Goal: Find specific page/section: Find specific page/section

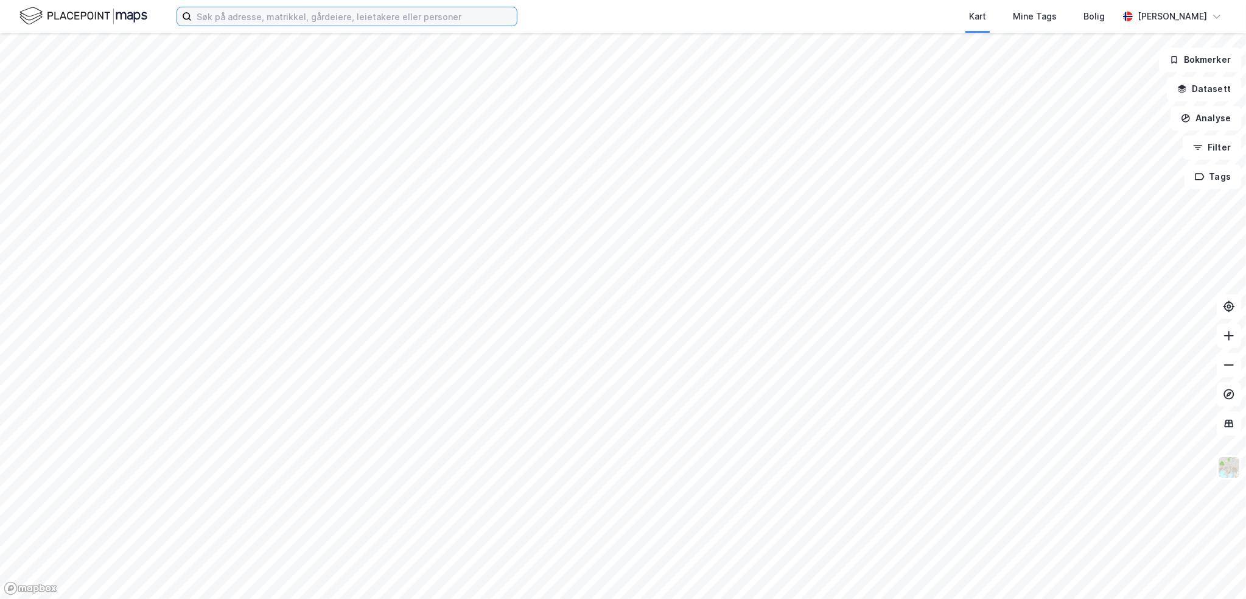
click at [265, 15] on input at bounding box center [354, 16] width 325 height 18
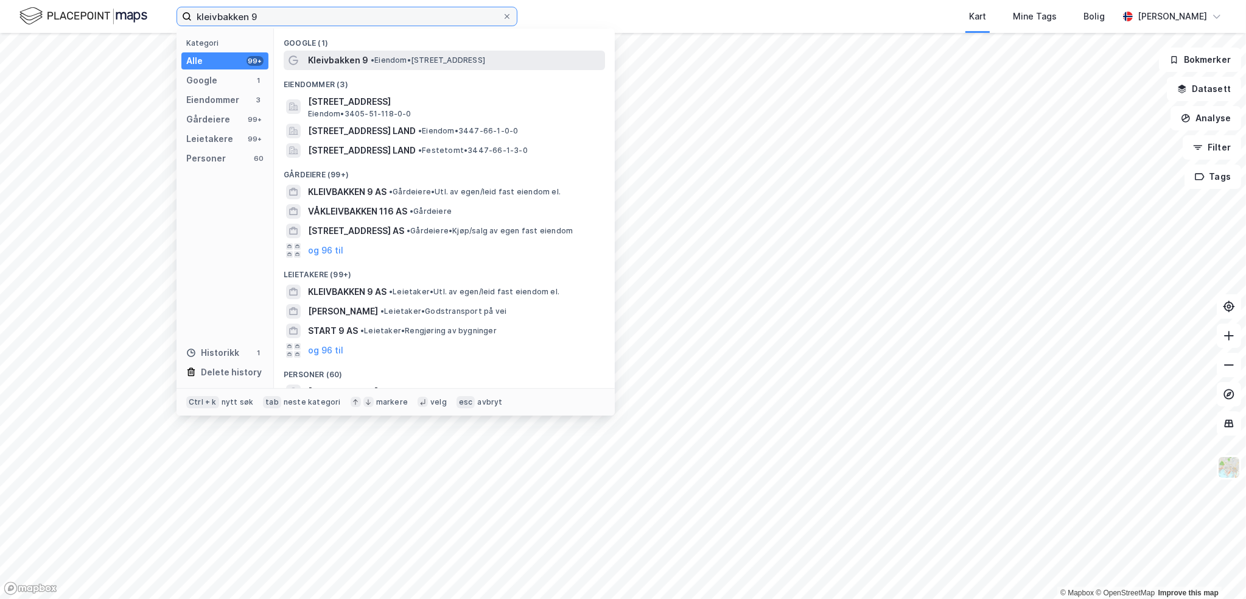
type input "kleivbakken 9"
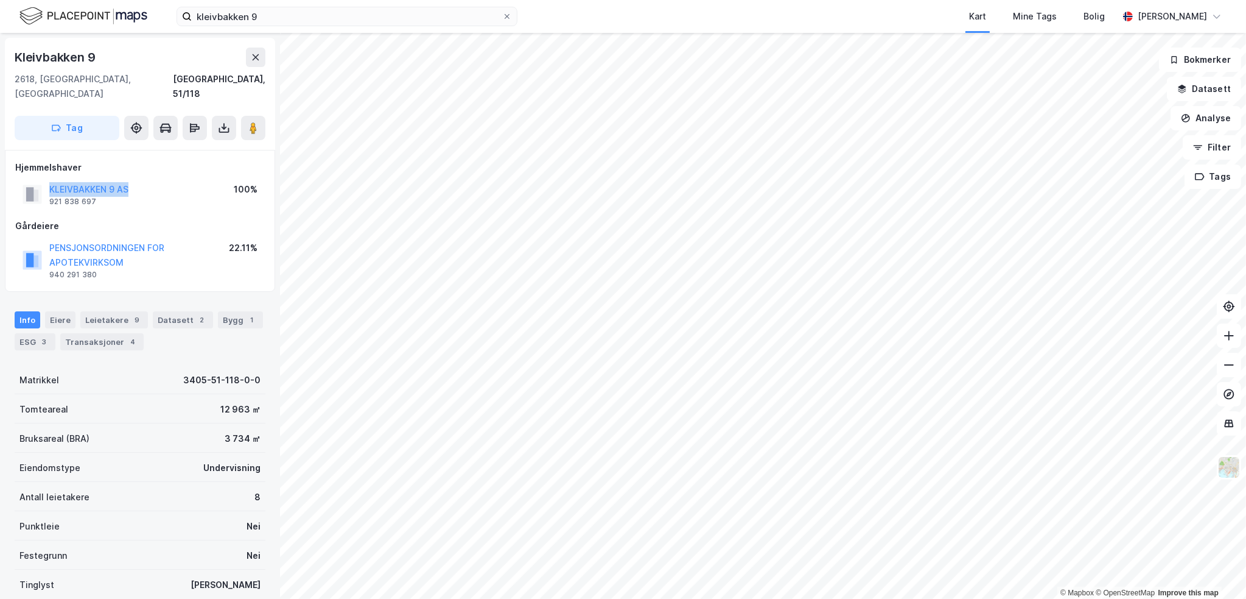
drag, startPoint x: 143, startPoint y: 170, endPoint x: 34, endPoint y: 175, distance: 109.1
click at [34, 180] on div "KLEIVBAKKEN 9 AS 921 838 697 100%" at bounding box center [140, 194] width 250 height 29
copy button "KLEIVBAKKEN 9 AS"
